Goal: Task Accomplishment & Management: Manage account settings

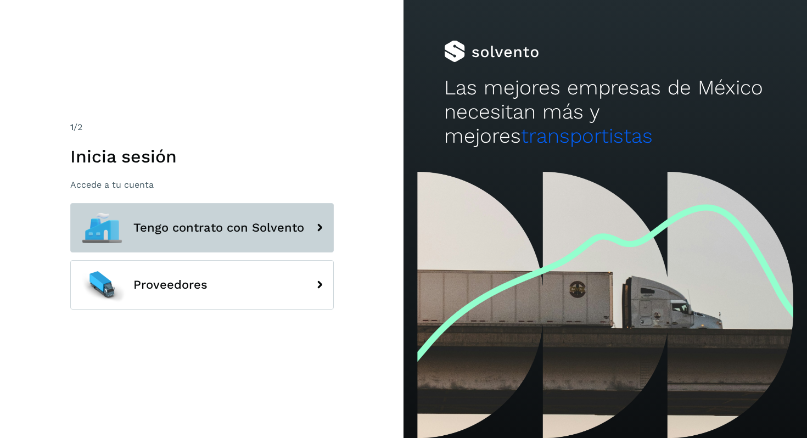
click at [226, 236] on button "Tengo contrato con Solvento" at bounding box center [202, 227] width 264 height 49
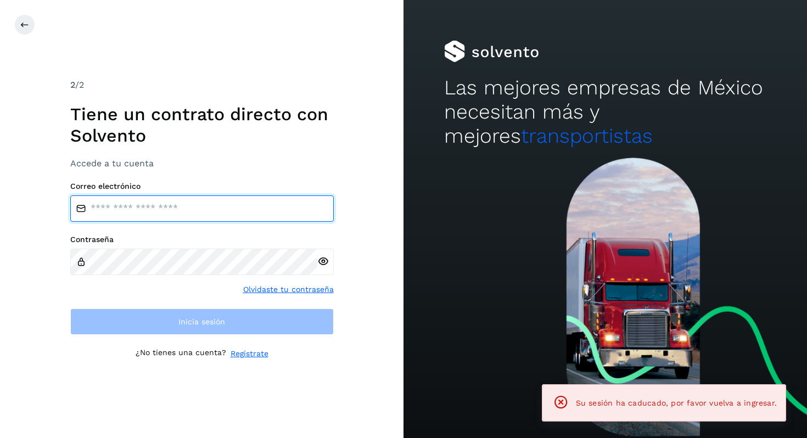
click at [149, 207] on input "email" at bounding box center [202, 209] width 264 height 26
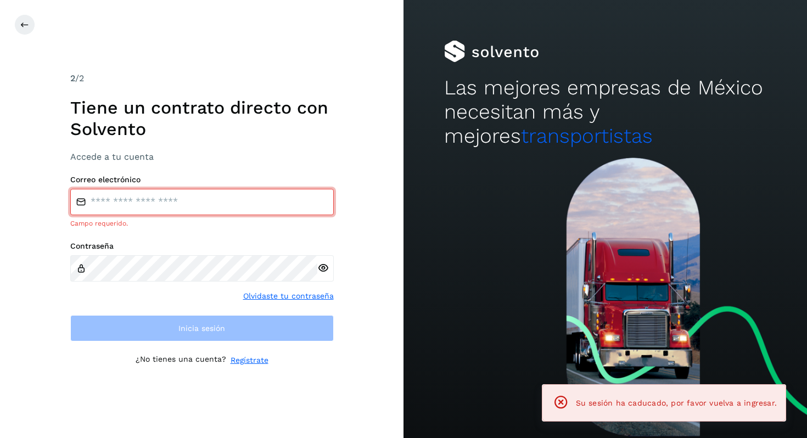
type input "**********"
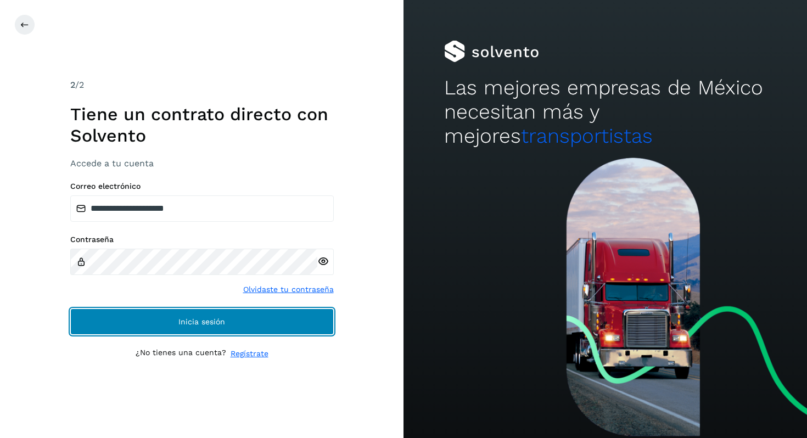
click at [191, 325] on span "Inicia sesión" at bounding box center [202, 322] width 47 height 8
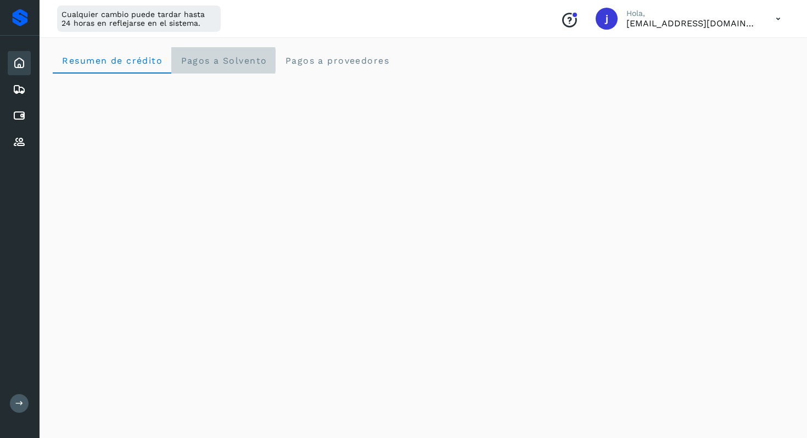
click at [231, 64] on span "Pagos a Solvento" at bounding box center [223, 60] width 87 height 10
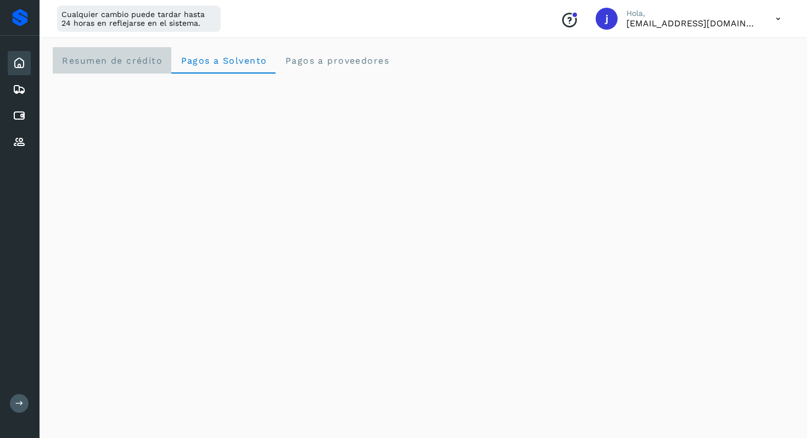
click at [137, 57] on span "Resumen de crédito" at bounding box center [112, 60] width 101 height 10
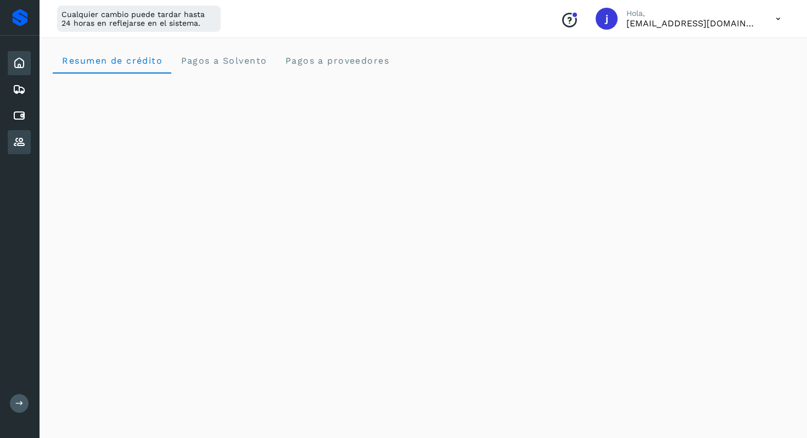
click at [23, 140] on icon at bounding box center [19, 142] width 13 height 13
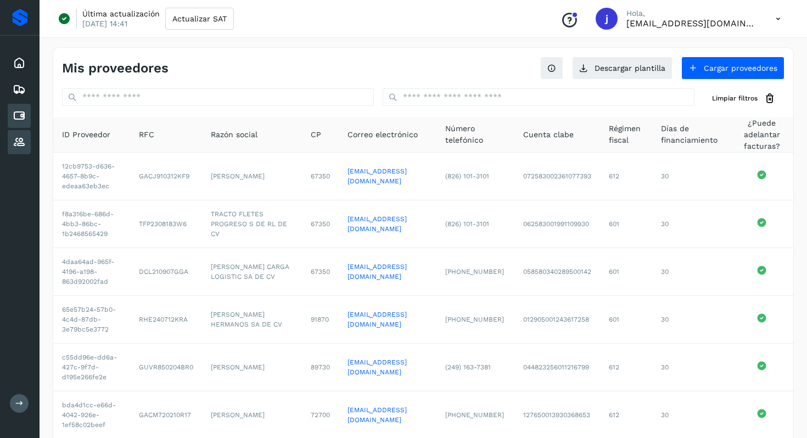
click at [14, 110] on icon at bounding box center [19, 115] width 13 height 13
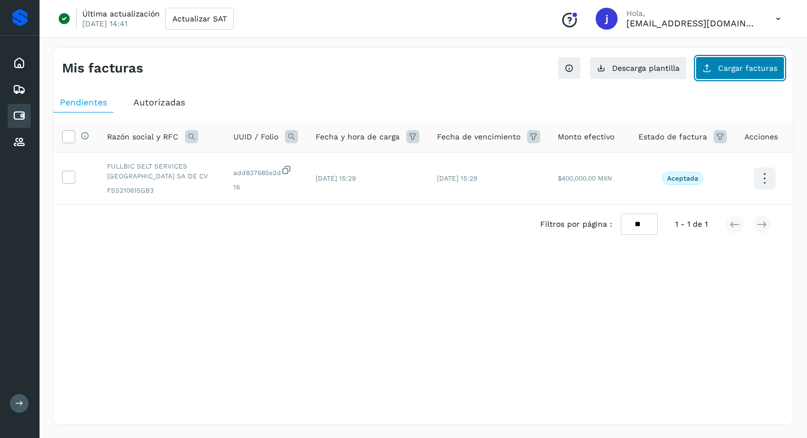
click at [745, 66] on span "Cargar facturas" at bounding box center [747, 68] width 59 height 8
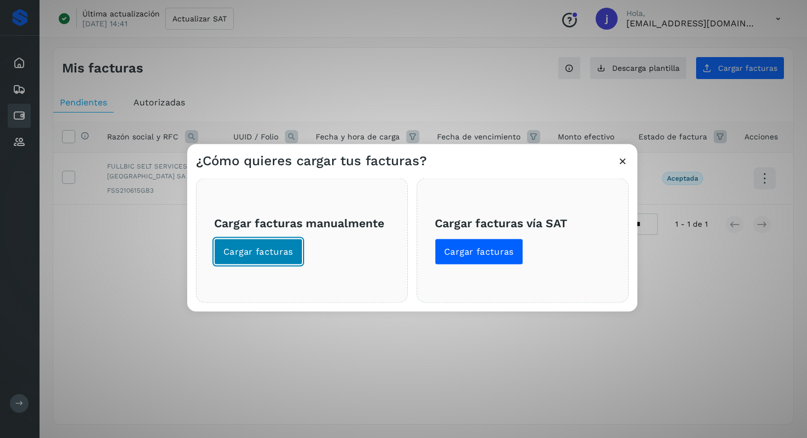
click at [274, 239] on button "Cargar facturas" at bounding box center [258, 252] width 88 height 26
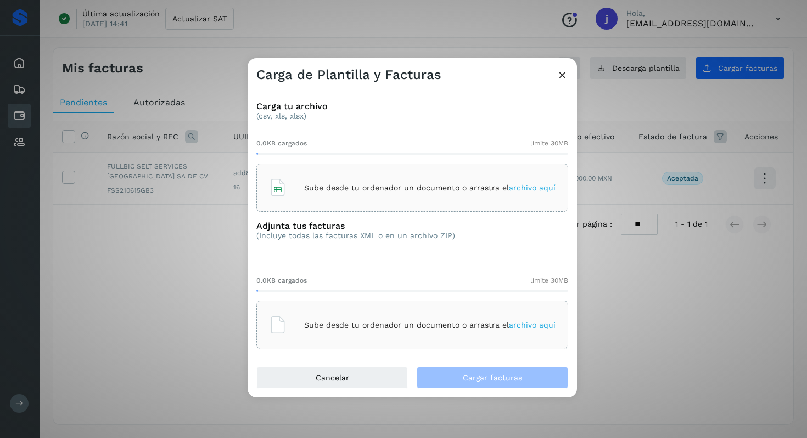
click at [561, 75] on icon at bounding box center [563, 75] width 12 height 12
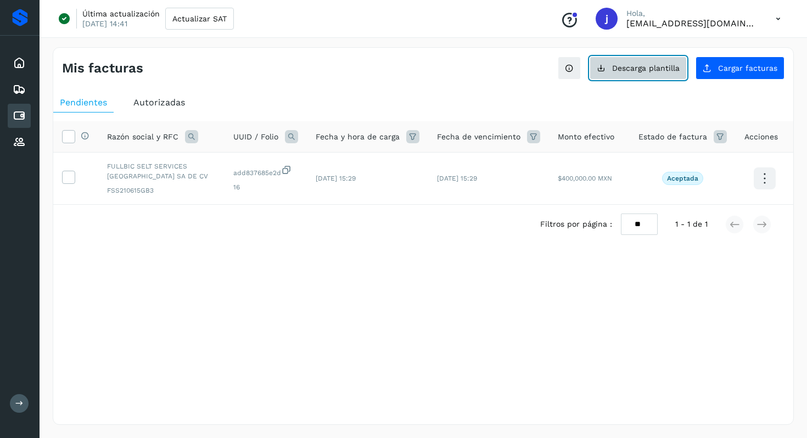
click at [632, 66] on span "Descarga plantilla" at bounding box center [646, 68] width 68 height 8
click at [504, 281] on div "Pendientes Autorizadas Selecciona todas las facturas disponibles para autorizac…" at bounding box center [423, 186] width 740 height 196
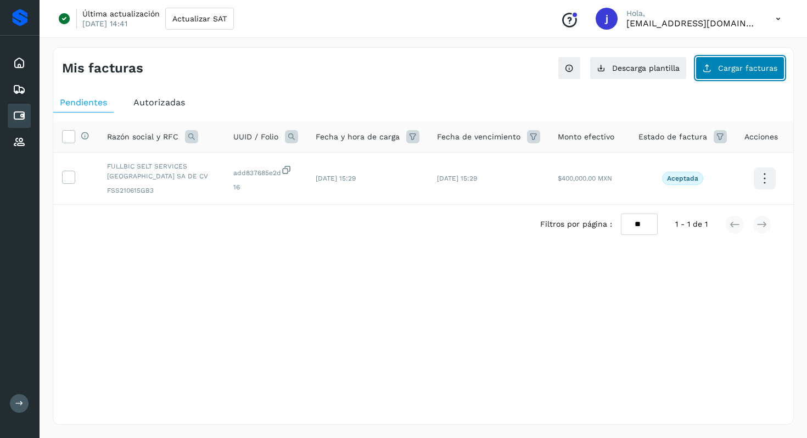
click at [728, 68] on span "Cargar facturas" at bounding box center [747, 68] width 59 height 8
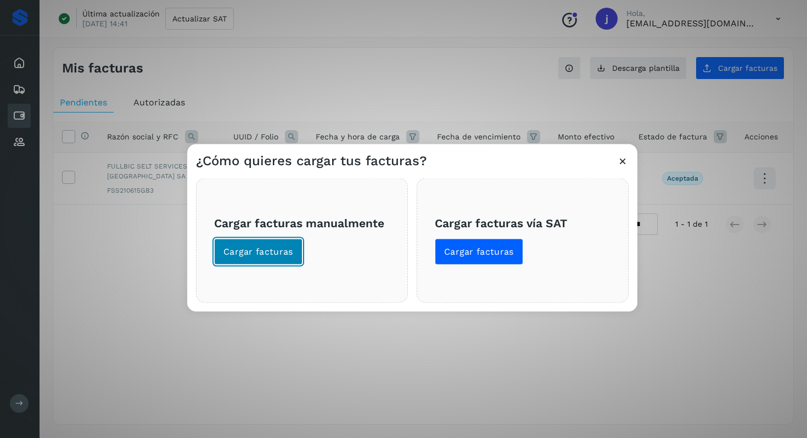
click at [279, 255] on span "Cargar facturas" at bounding box center [259, 252] width 70 height 12
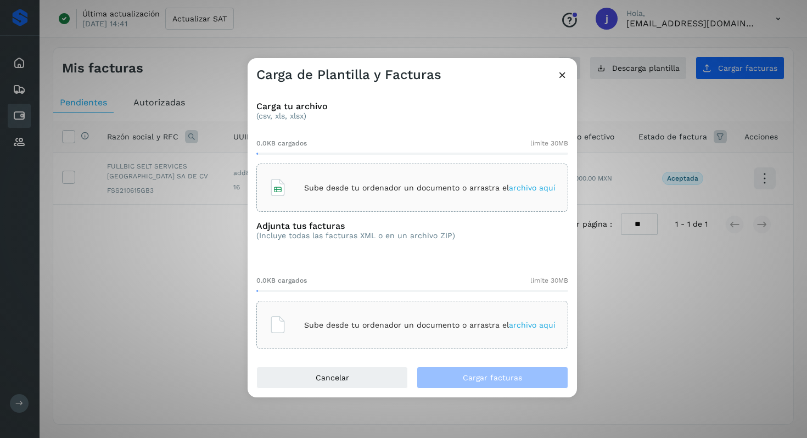
click at [352, 188] on p "Sube desde tu ordenador un documento o arrastra el archivo aquí" at bounding box center [430, 187] width 252 height 9
click at [525, 327] on span "archivo aquí" at bounding box center [532, 325] width 47 height 9
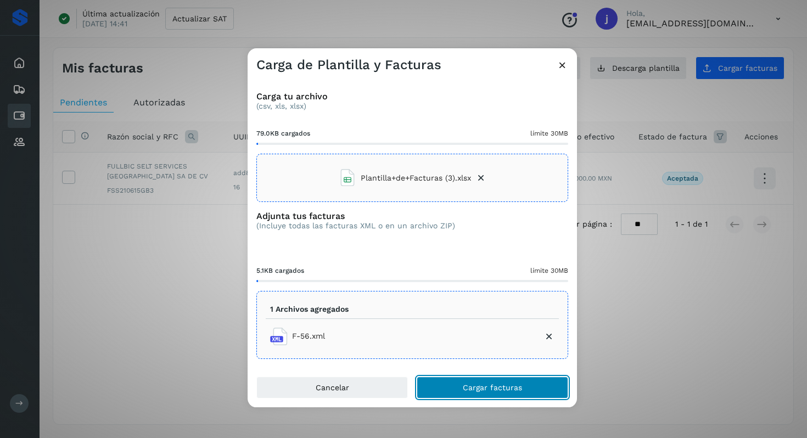
click at [493, 389] on span "Cargar facturas" at bounding box center [492, 388] width 59 height 8
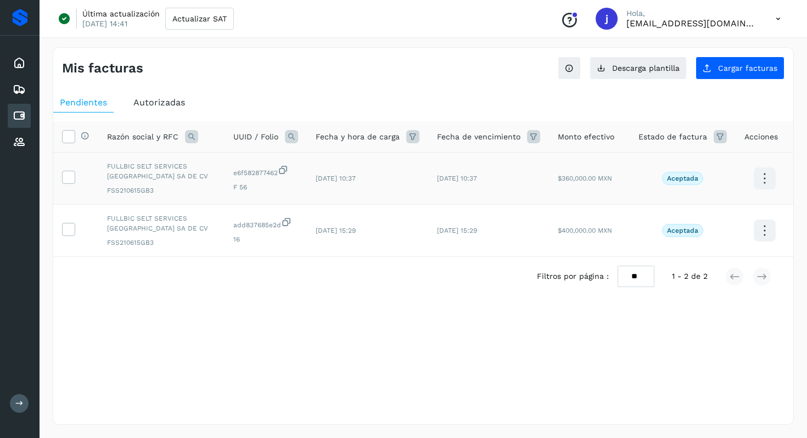
click at [64, 186] on td at bounding box center [75, 179] width 45 height 52
click at [66, 179] on icon at bounding box center [69, 177] width 12 height 12
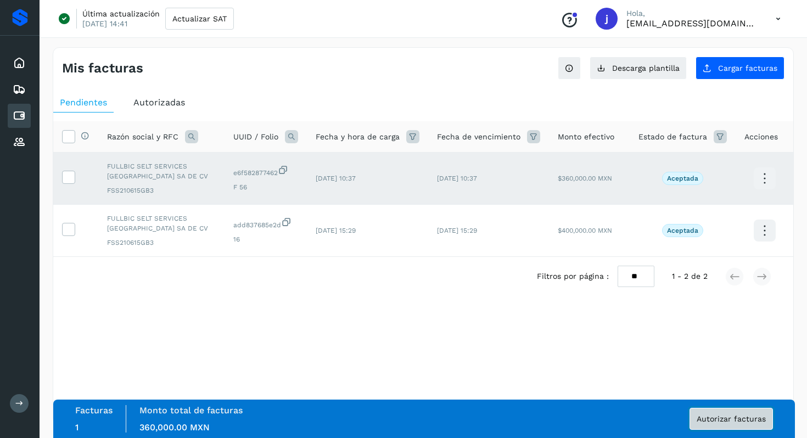
click at [728, 420] on span "Autorizar facturas" at bounding box center [731, 419] width 69 height 8
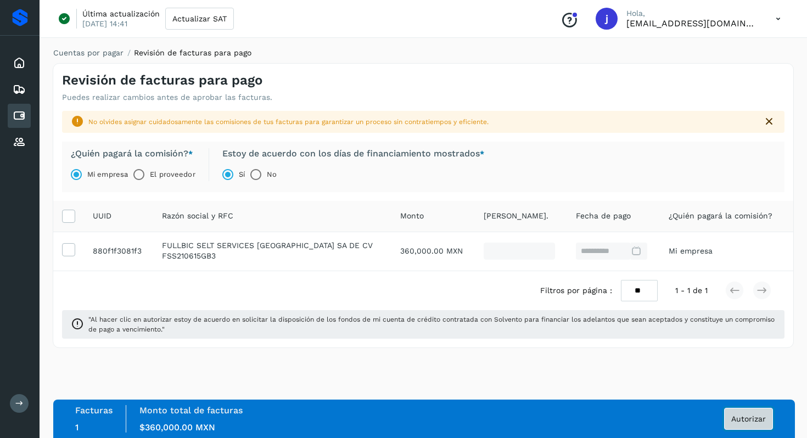
click at [736, 423] on button "Autorizar" at bounding box center [748, 419] width 49 height 22
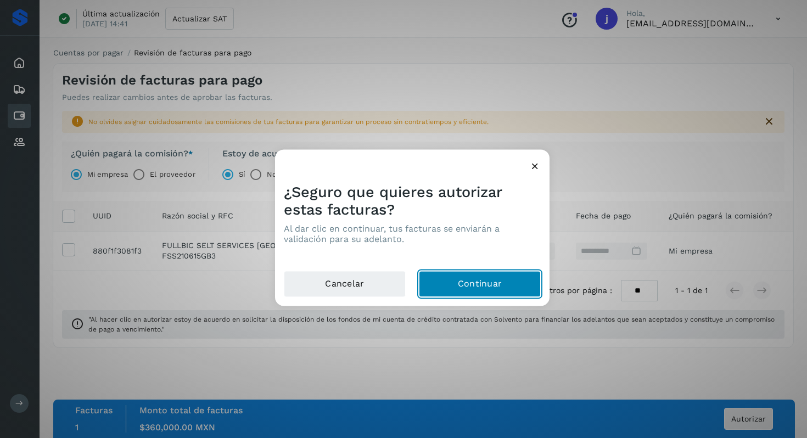
click at [485, 283] on button "Continuar" at bounding box center [480, 284] width 122 height 26
